Goal: Task Accomplishment & Management: Manage account settings

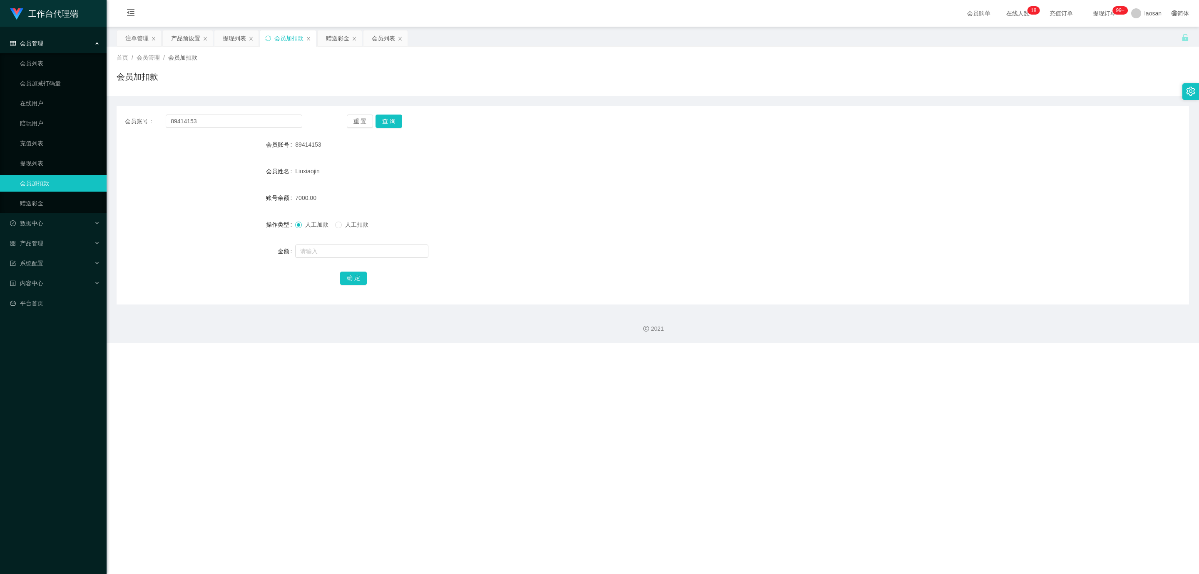
click at [185, 40] on div "产品预设置" at bounding box center [185, 38] width 29 height 16
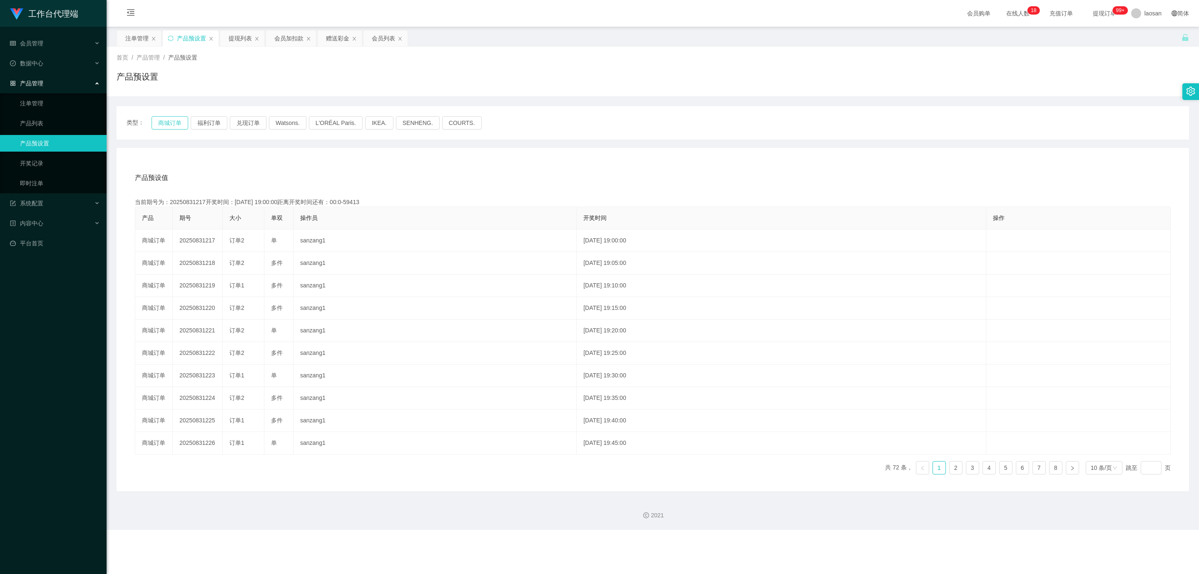
click at [168, 126] on button "商城订单" at bounding box center [170, 122] width 37 height 13
click at [247, 124] on button "兑现订单" at bounding box center [248, 122] width 37 height 13
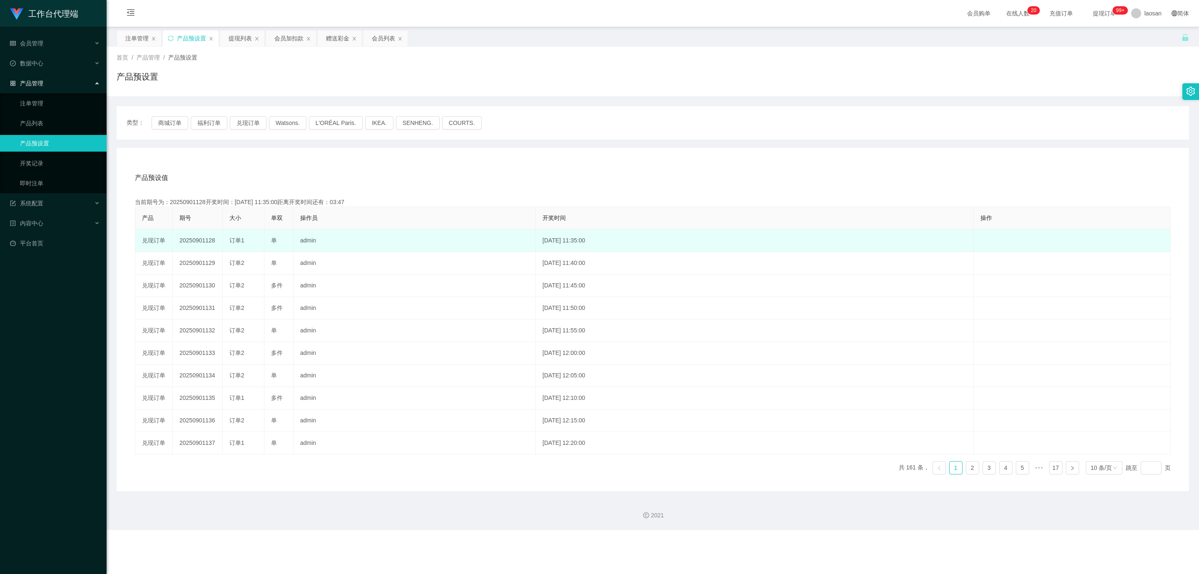
click at [200, 241] on td "20250901128" at bounding box center [198, 240] width 50 height 22
copy td "20250901128"
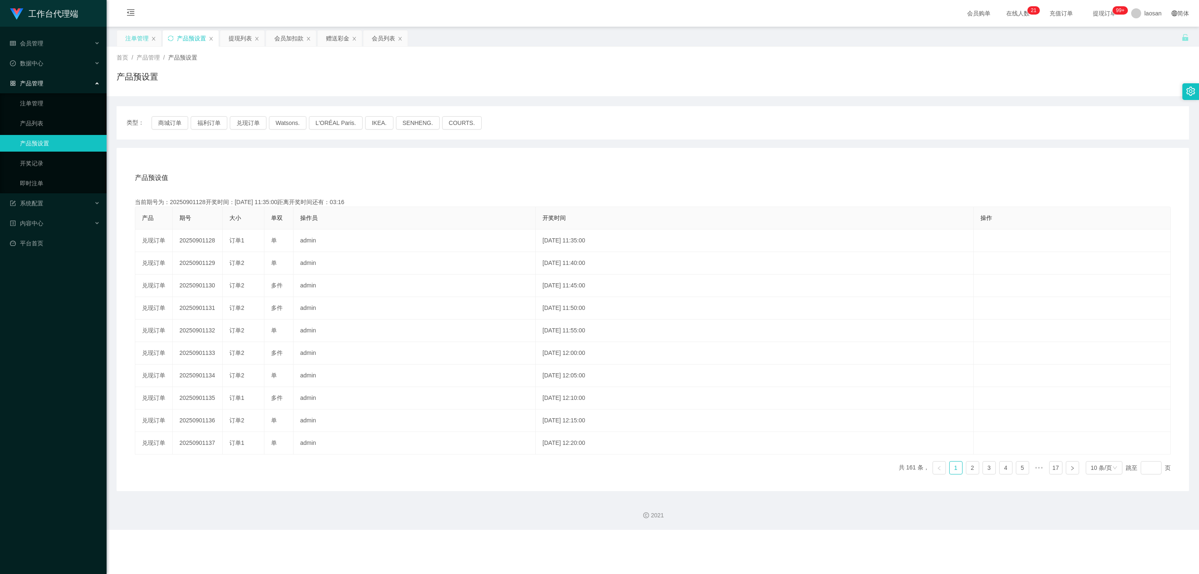
click at [126, 37] on div "注单管理" at bounding box center [136, 38] width 23 height 16
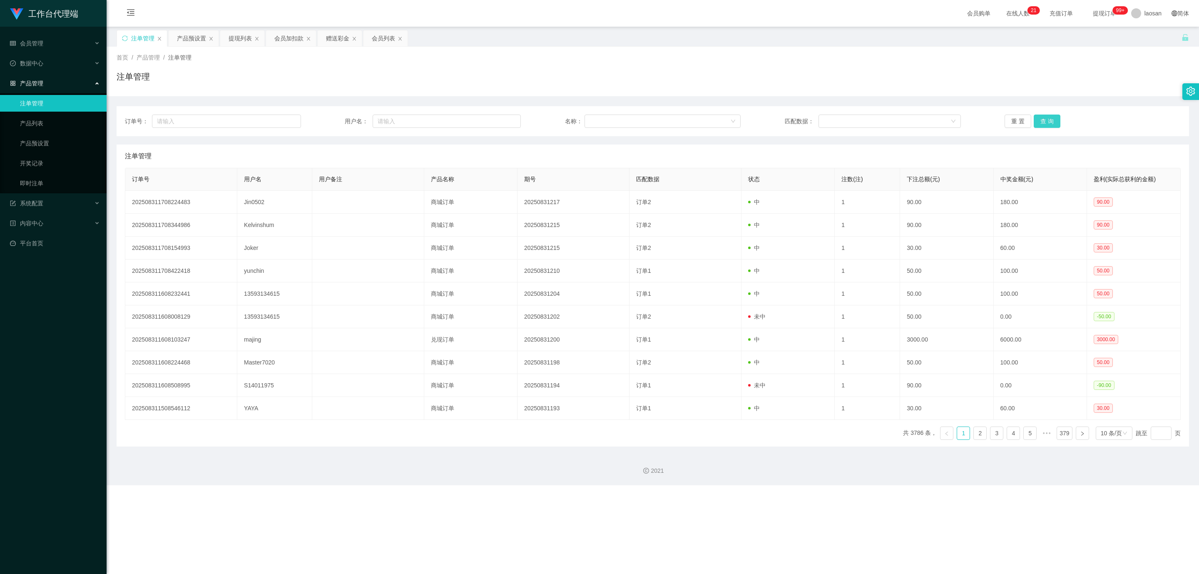
click at [1046, 120] on button "查 询" at bounding box center [1047, 121] width 27 height 13
click at [1048, 117] on button "查 询" at bounding box center [1047, 121] width 27 height 13
click at [294, 40] on div "会员加扣款" at bounding box center [288, 38] width 29 height 16
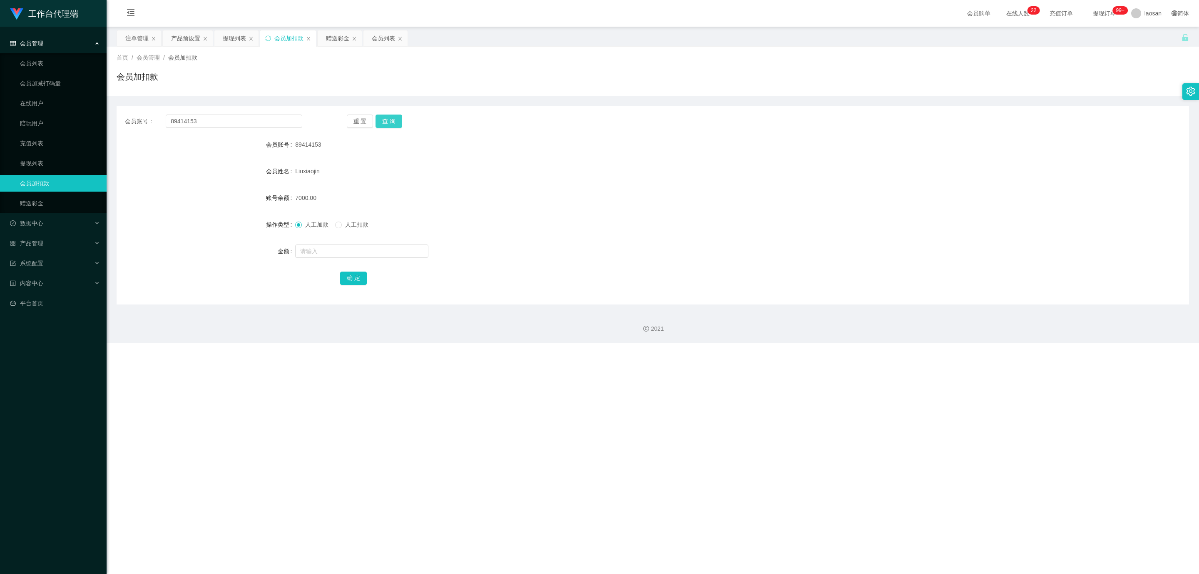
click at [390, 122] on button "查 询" at bounding box center [389, 121] width 27 height 13
drag, startPoint x: 229, startPoint y: 125, endPoint x: 143, endPoint y: 122, distance: 85.9
click at [143, 122] on div "会员账号： 89414153" at bounding box center [213, 121] width 177 height 13
